Goal: Transaction & Acquisition: Obtain resource

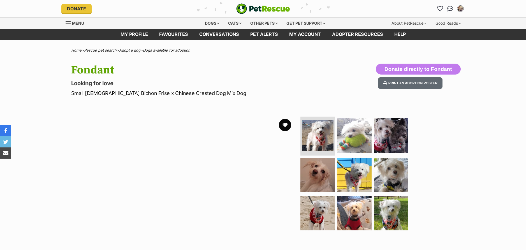
click at [286, 124] on button "favourite" at bounding box center [285, 125] width 12 height 12
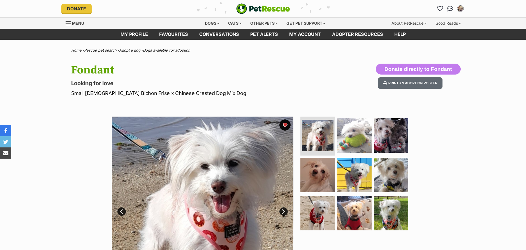
click at [281, 212] on link "Next" at bounding box center [283, 211] width 8 height 8
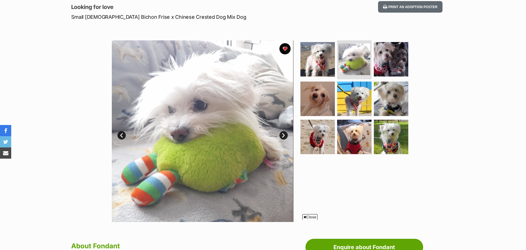
scroll to position [84, 0]
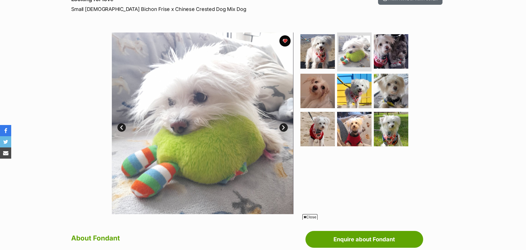
click at [282, 126] on link "Next" at bounding box center [283, 127] width 8 height 8
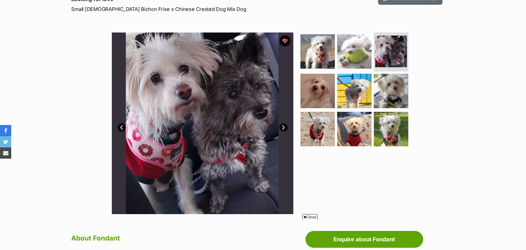
scroll to position [0, 0]
click at [282, 126] on link "Next" at bounding box center [283, 127] width 8 height 8
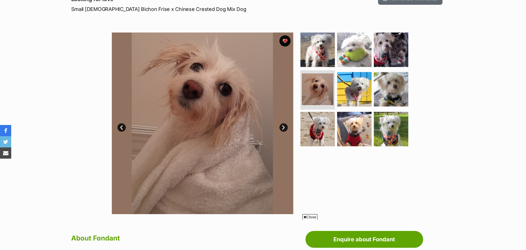
click at [282, 126] on link "Next" at bounding box center [283, 127] width 8 height 8
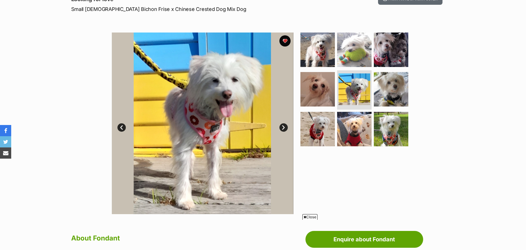
click at [282, 126] on link "Next" at bounding box center [283, 127] width 8 height 8
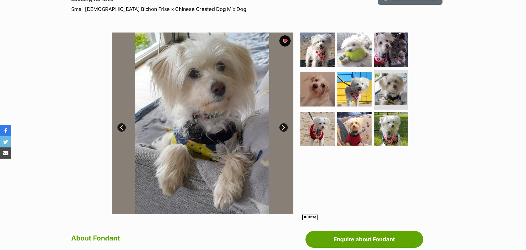
click at [282, 126] on link "Next" at bounding box center [283, 127] width 8 height 8
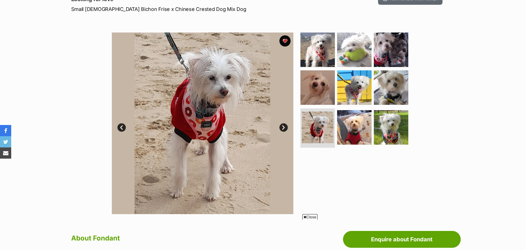
click at [282, 126] on link "Next" at bounding box center [283, 127] width 8 height 8
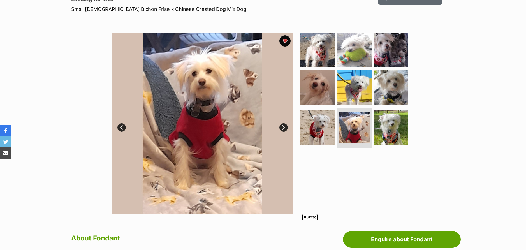
click at [282, 126] on link "Next" at bounding box center [283, 127] width 8 height 8
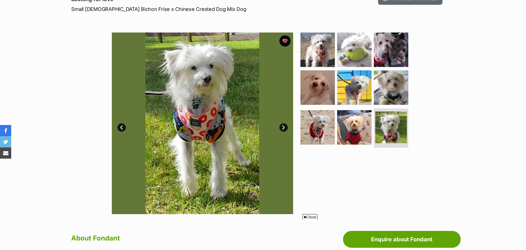
click at [282, 126] on link "Next" at bounding box center [283, 127] width 8 height 8
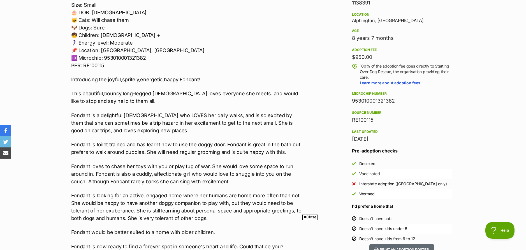
scroll to position [112, 0]
